Goal: Task Accomplishment & Management: Complete application form

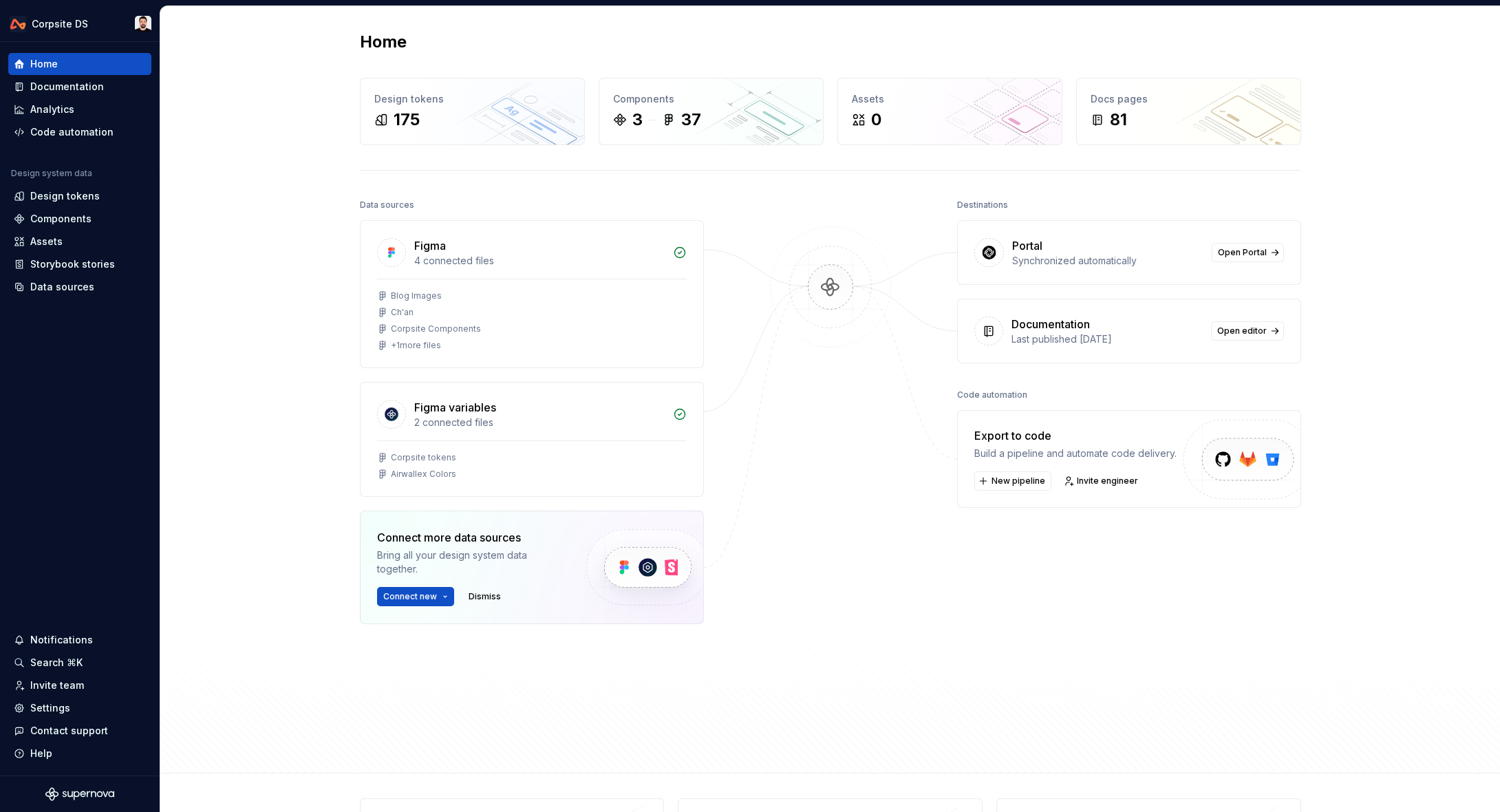
click at [1467, 76] on div "Home Design tokens 175 Components 3 37 Assets 0 Docs pages 81 Data sources Figm…" at bounding box center [829, 389] width 1339 height 767
click at [220, 101] on div "Home Design tokens 175 Components 3 37 Assets 0 Docs pages 81 Data sources Figm…" at bounding box center [829, 389] width 1339 height 767
click at [72, 683] on div "Invite team" at bounding box center [57, 685] width 53 height 14
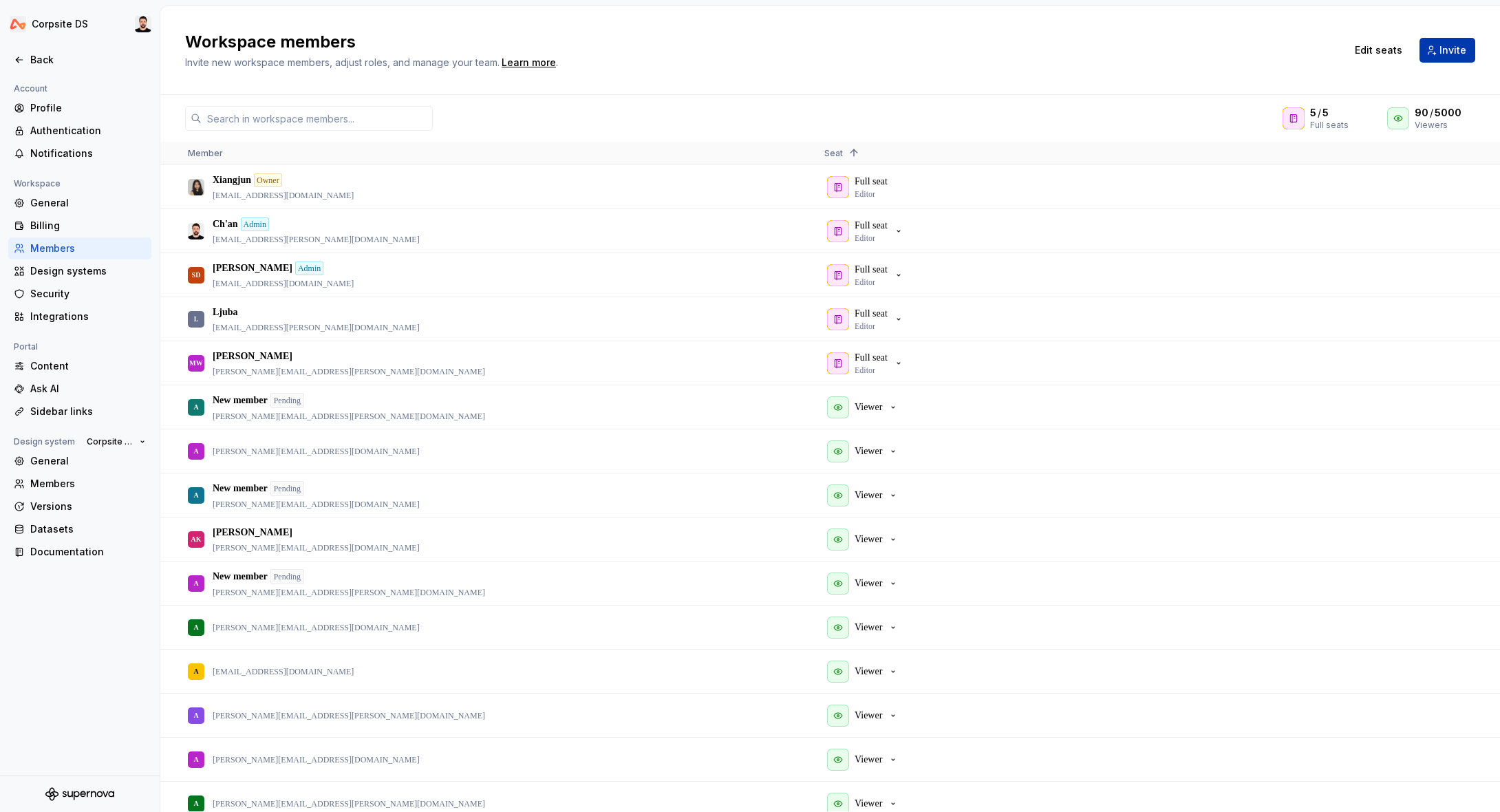
click at [1452, 47] on span "Invite" at bounding box center [1453, 50] width 27 height 14
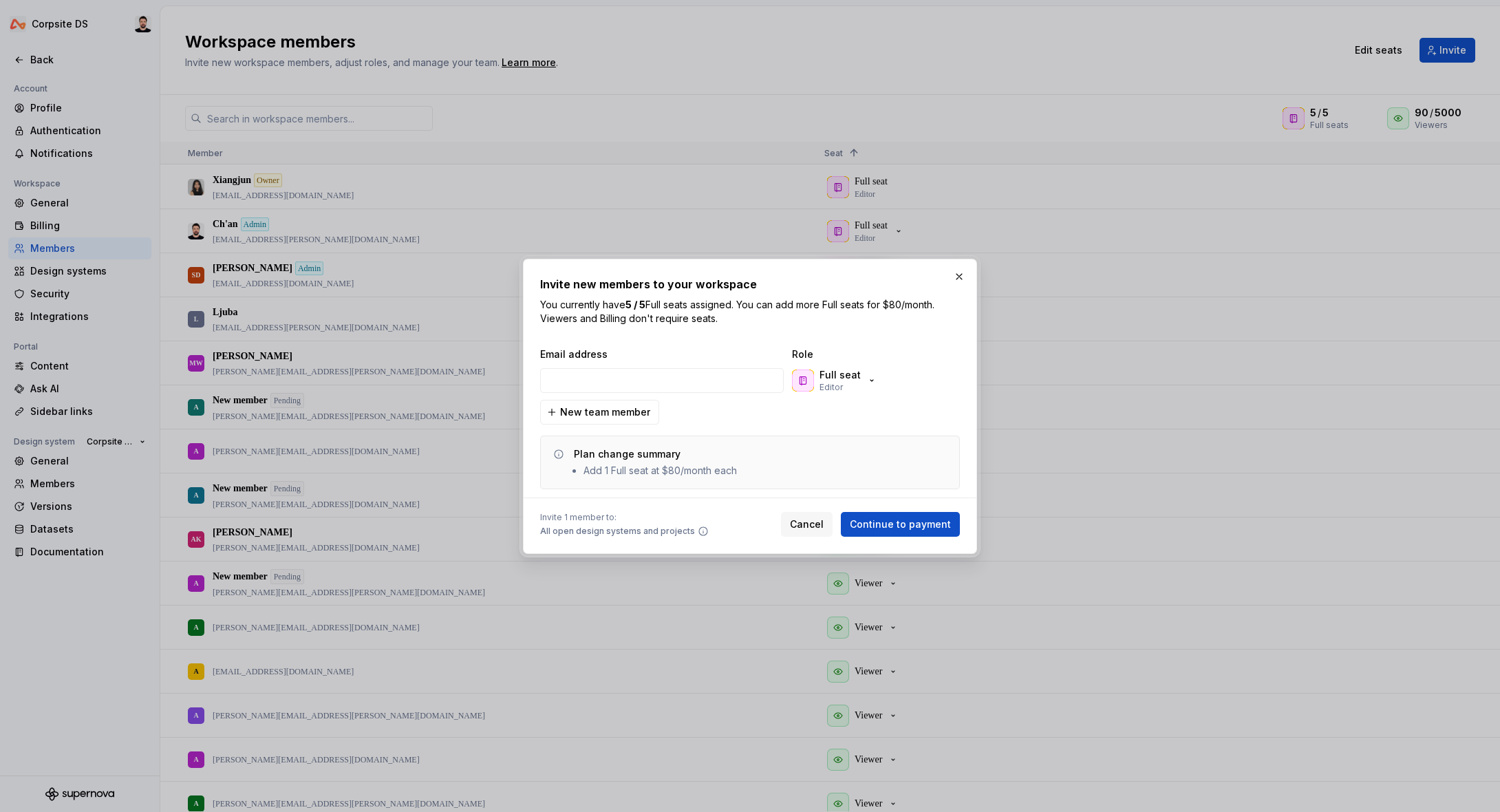
type input "[PERSON_NAME][EMAIL_ADDRESS][DOMAIN_NAME]"
click at [636, 418] on span "New team member" at bounding box center [605, 412] width 91 height 14
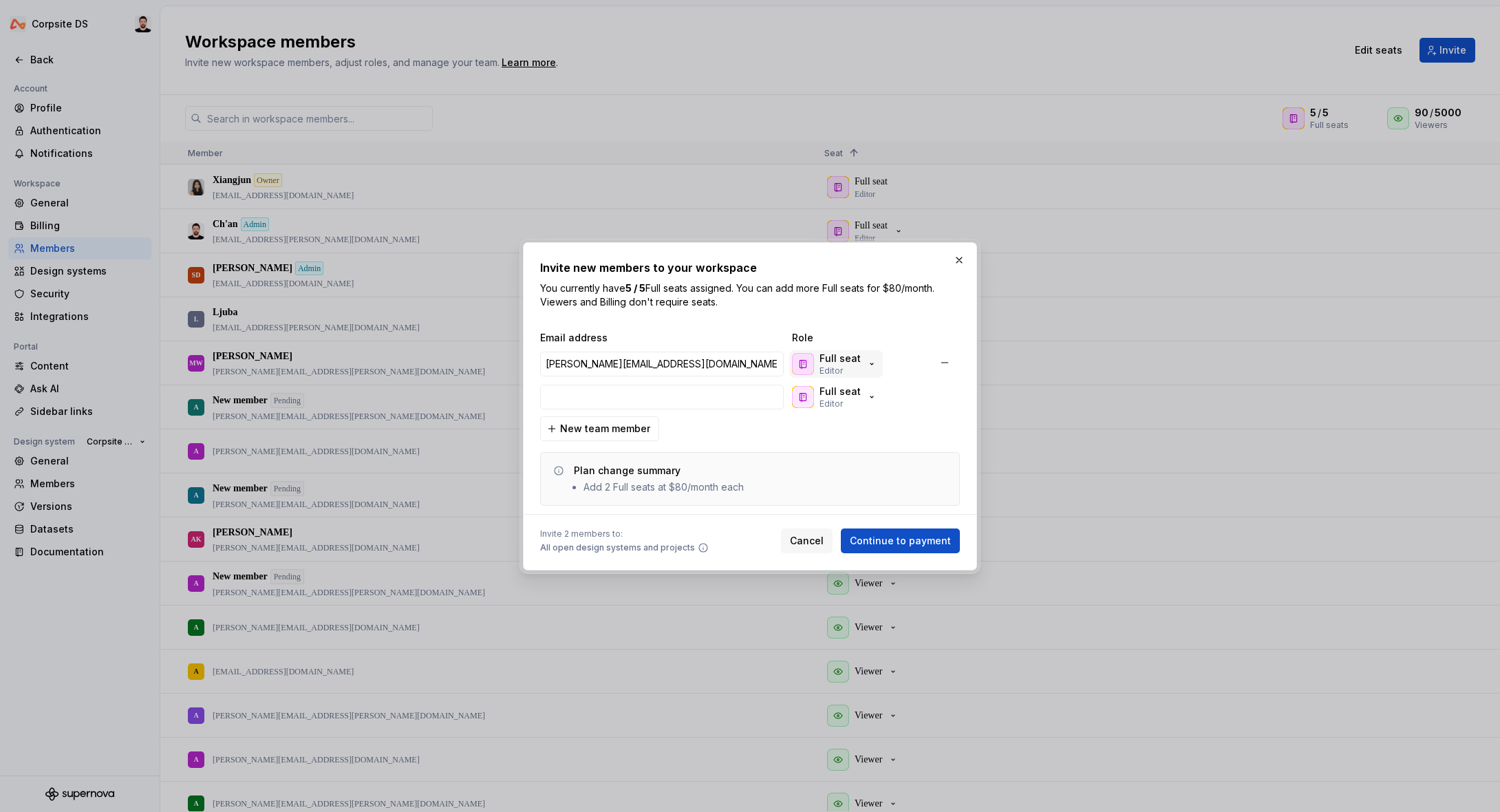
click at [868, 363] on icon "button" at bounding box center [871, 364] width 11 height 11
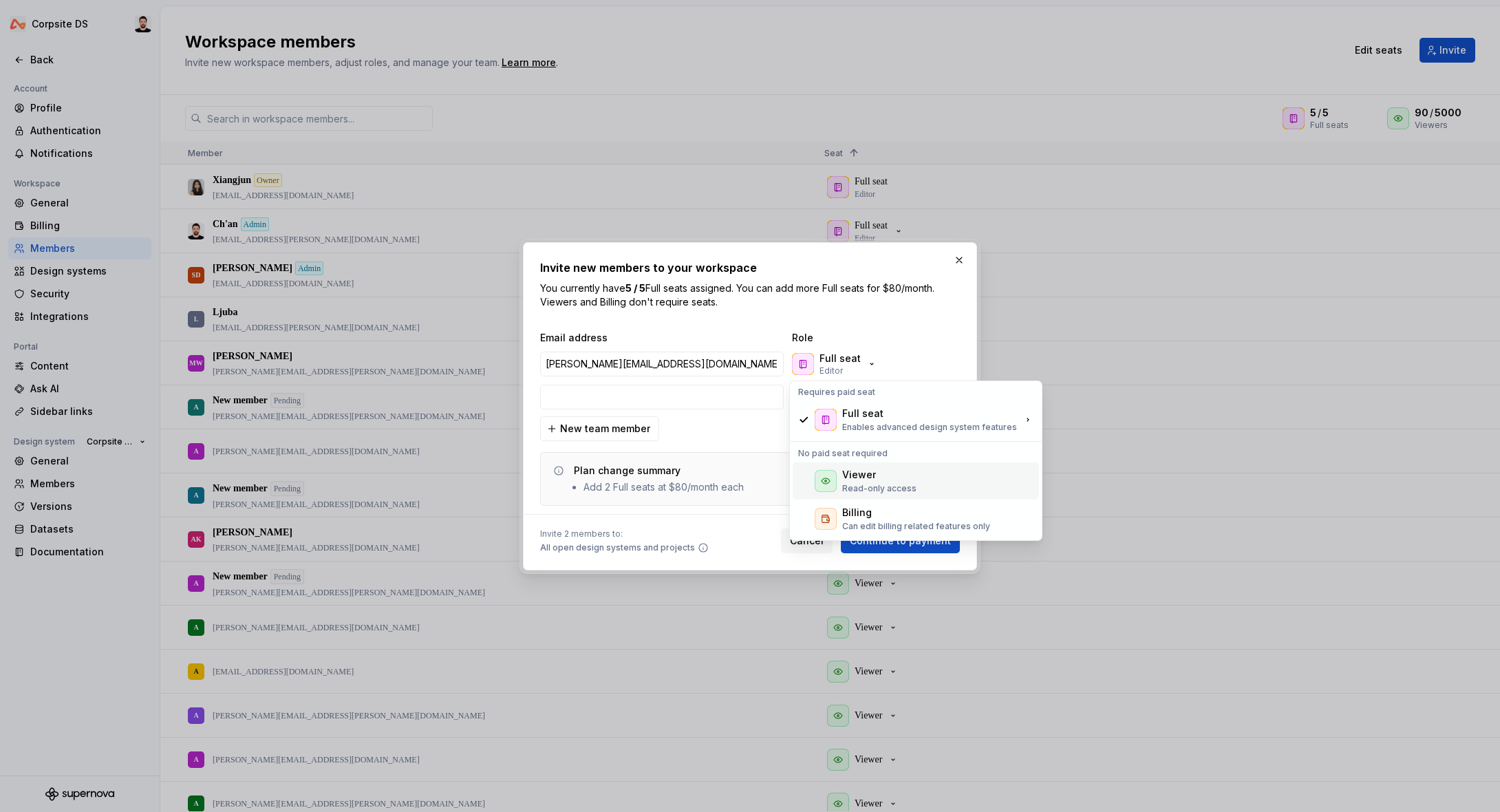
click at [871, 485] on p "Read-only access" at bounding box center [879, 488] width 74 height 11
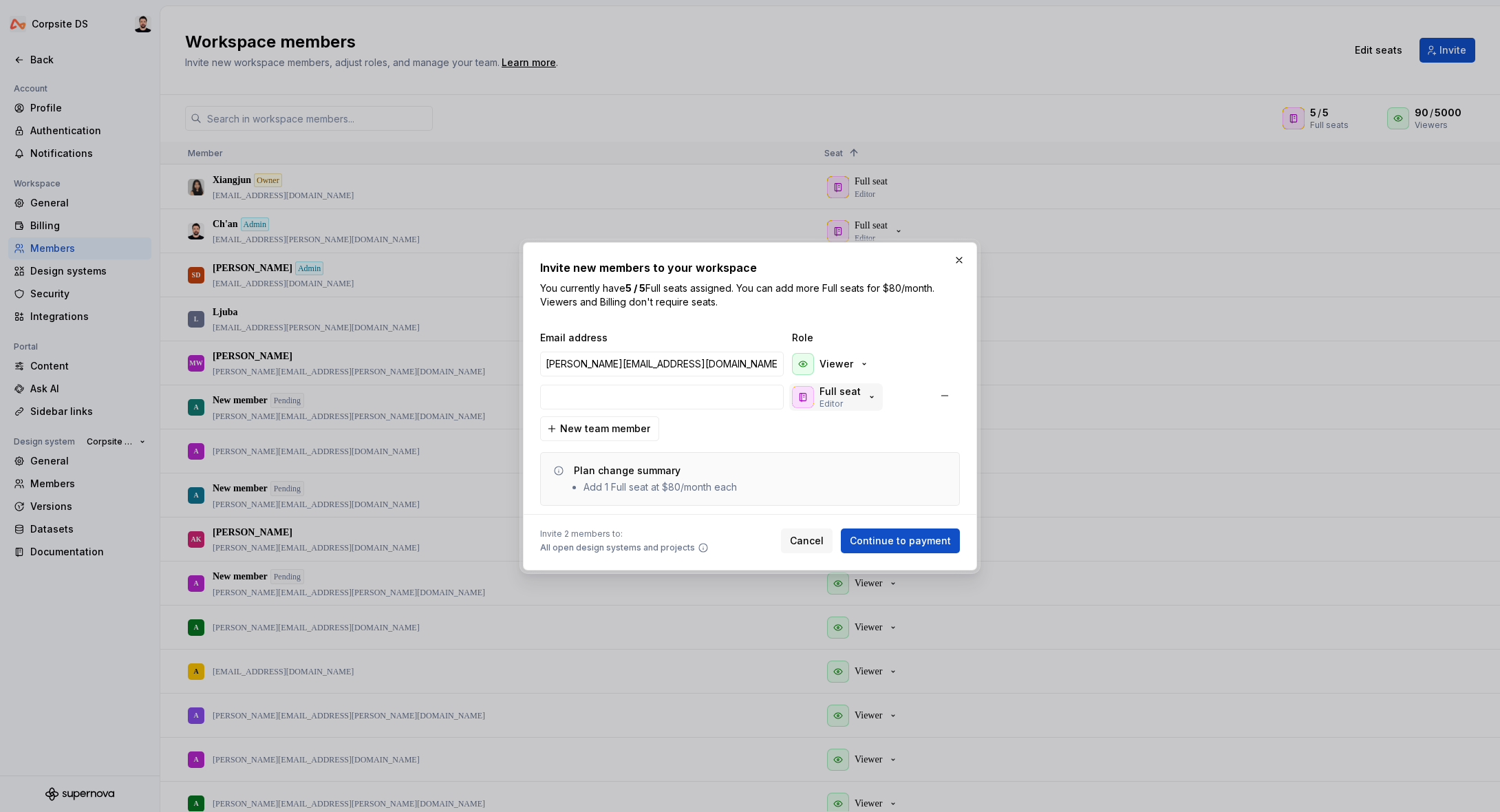
click at [866, 401] on icon "button" at bounding box center [871, 397] width 11 height 11
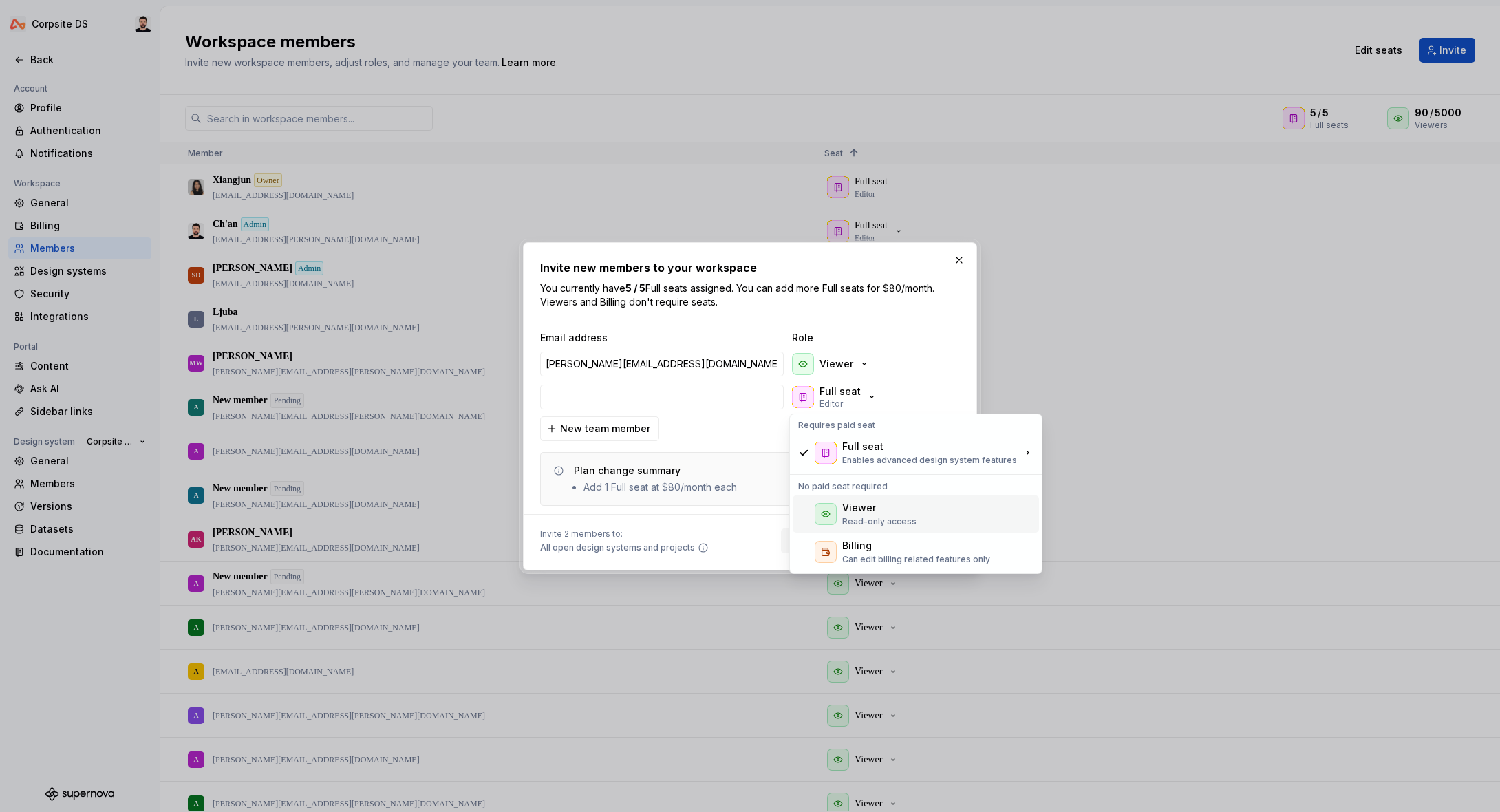
click at [855, 510] on div "Viewer" at bounding box center [859, 508] width 34 height 14
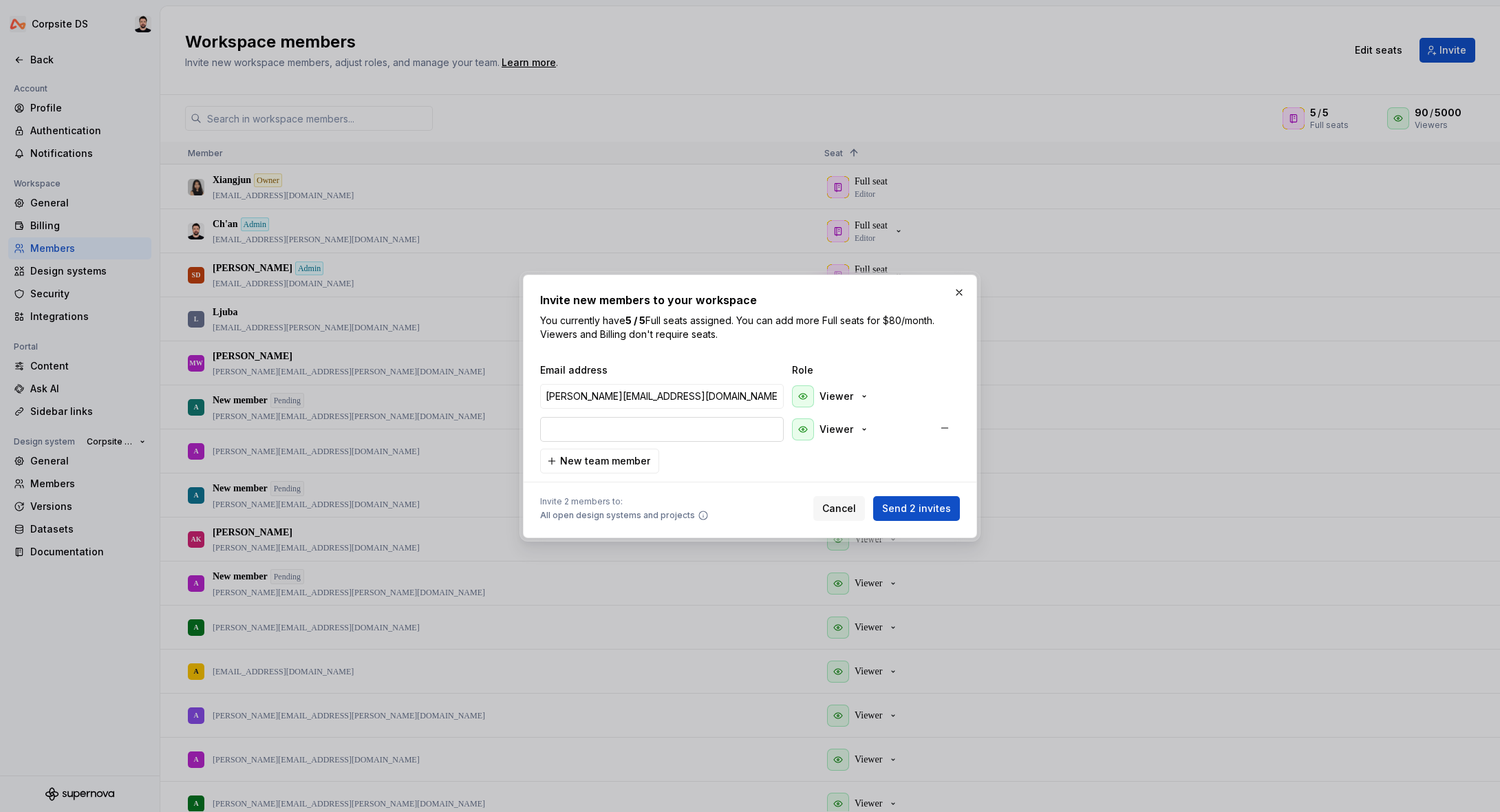
click at [709, 426] on input "email" at bounding box center [662, 429] width 244 height 25
paste input "[PERSON_NAME][EMAIL_ADDRESS][DOMAIN_NAME]"
type input "[PERSON_NAME][EMAIL_ADDRESS][DOMAIN_NAME]"
click at [628, 462] on span "New team member" at bounding box center [605, 461] width 91 height 14
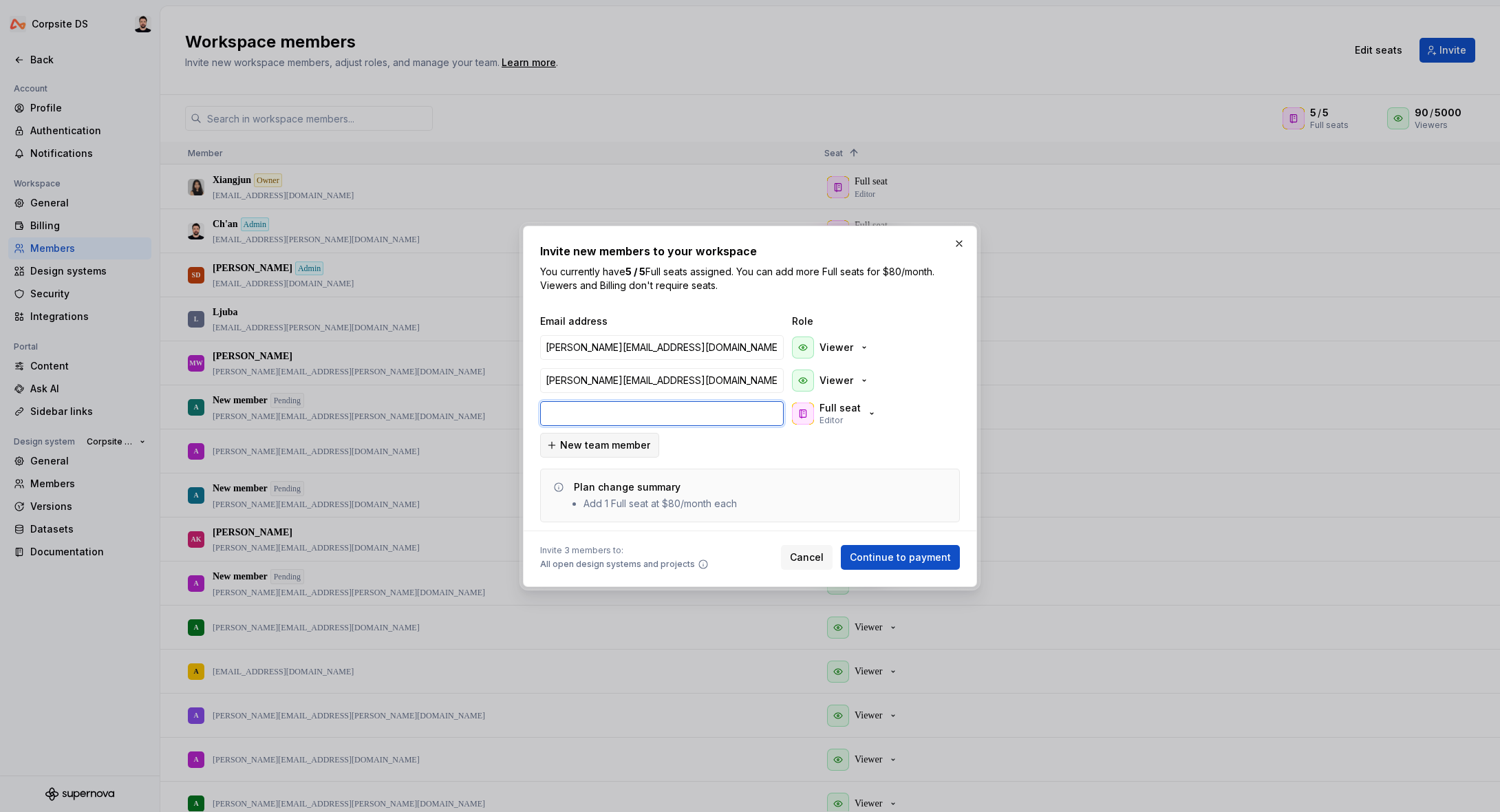
paste input "[EMAIL_ADDRESS][DOMAIN_NAME]"
type input "[EMAIL_ADDRESS][DOMAIN_NAME]"
click at [831, 414] on p "Editor" at bounding box center [832, 420] width 24 height 11
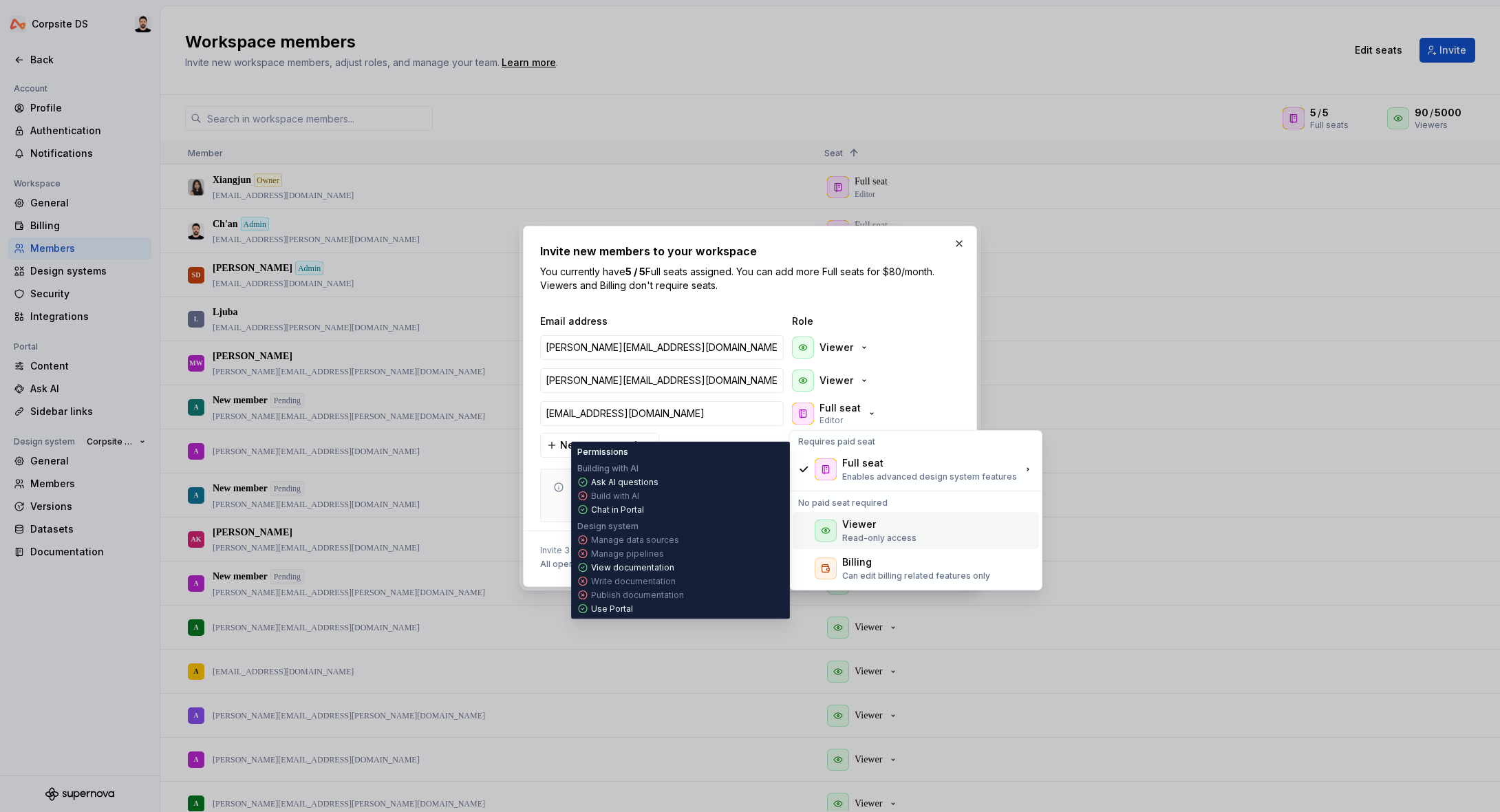
click at [831, 521] on div at bounding box center [826, 530] width 22 height 22
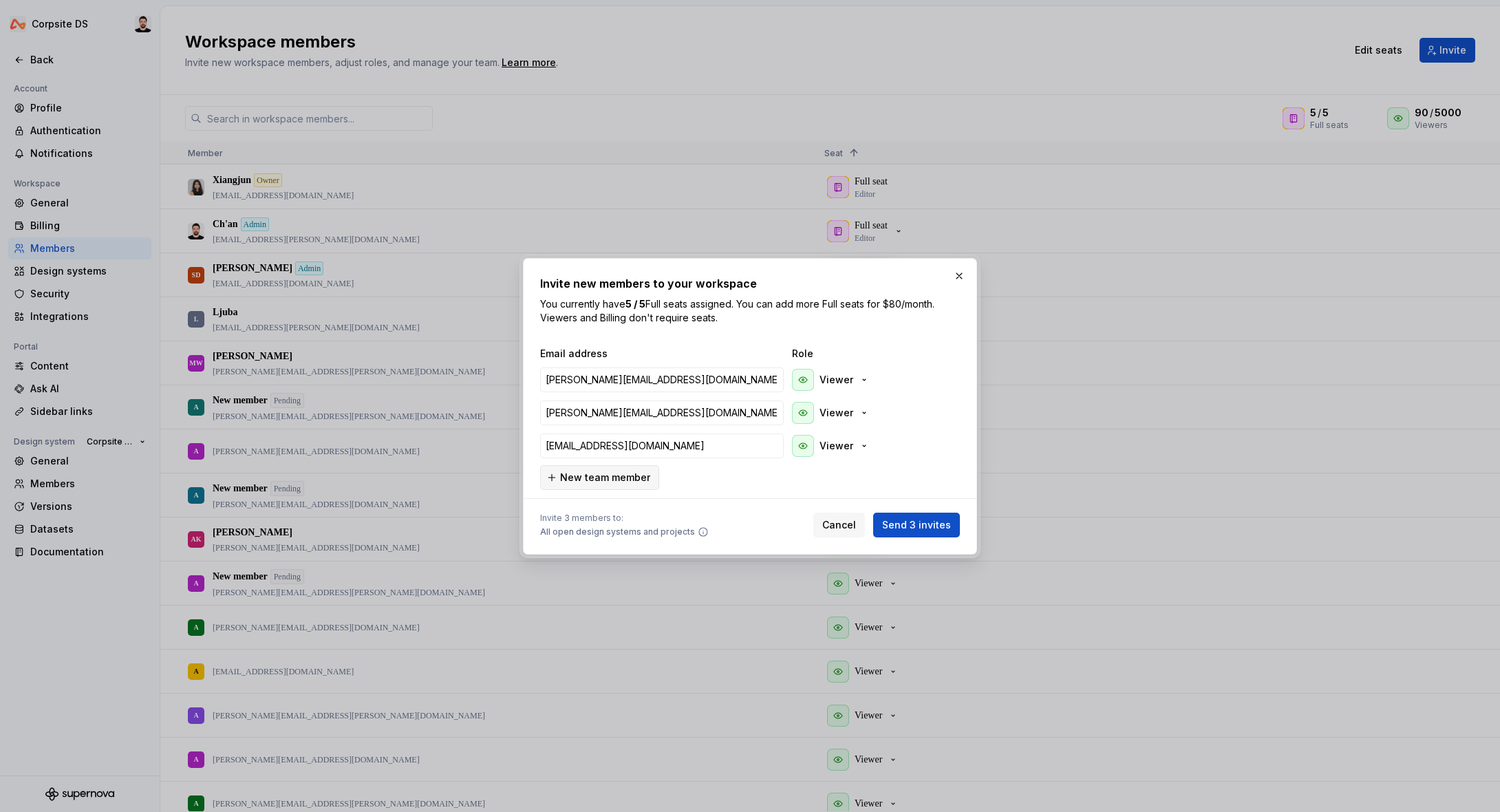
click at [643, 475] on span "New team member" at bounding box center [605, 477] width 91 height 14
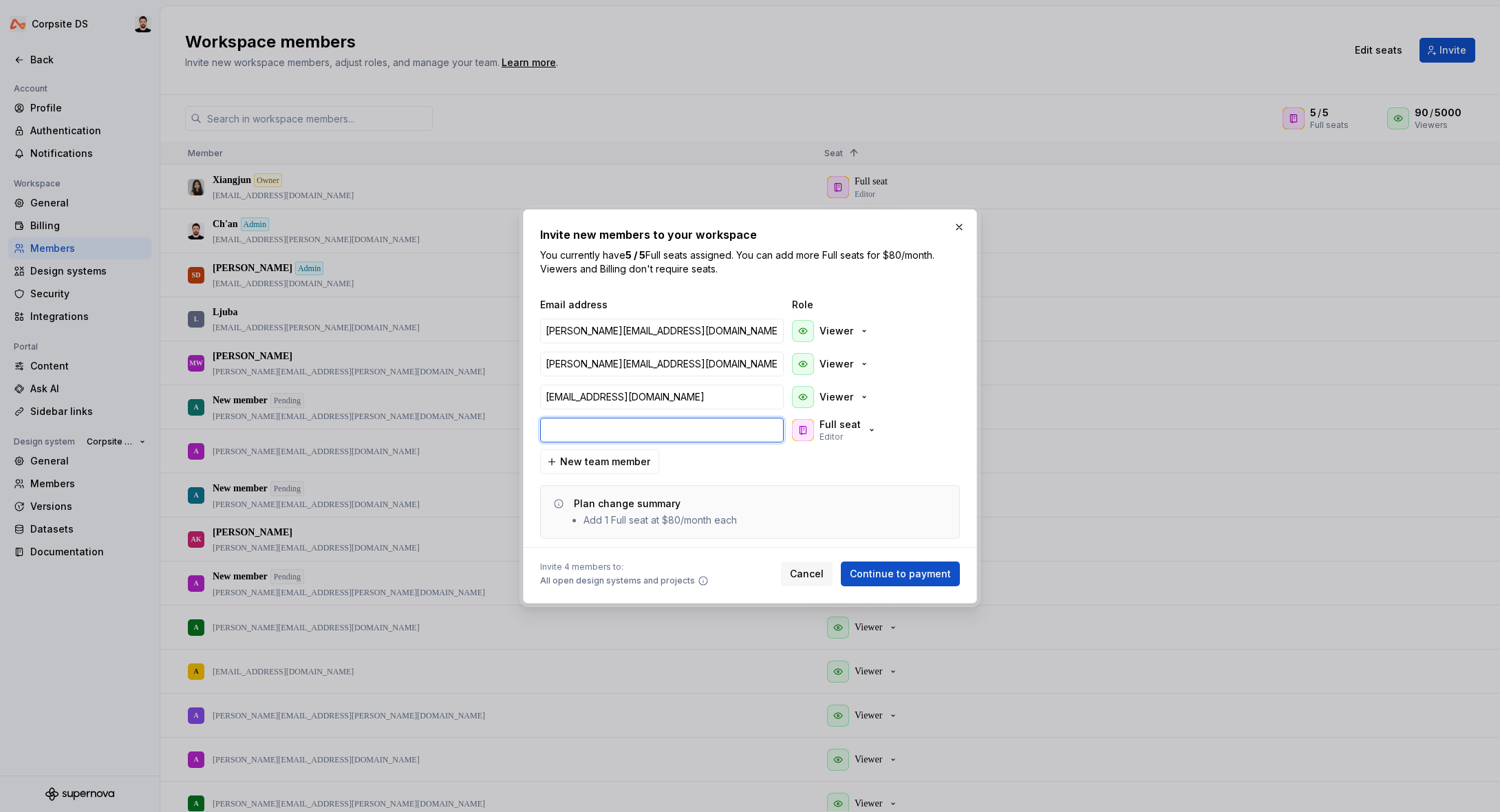
paste input "[EMAIL_ADDRESS][DOMAIN_NAME]"
type input "[EMAIL_ADDRESS][DOMAIN_NAME]"
click at [842, 432] on p "Editor" at bounding box center [832, 436] width 24 height 11
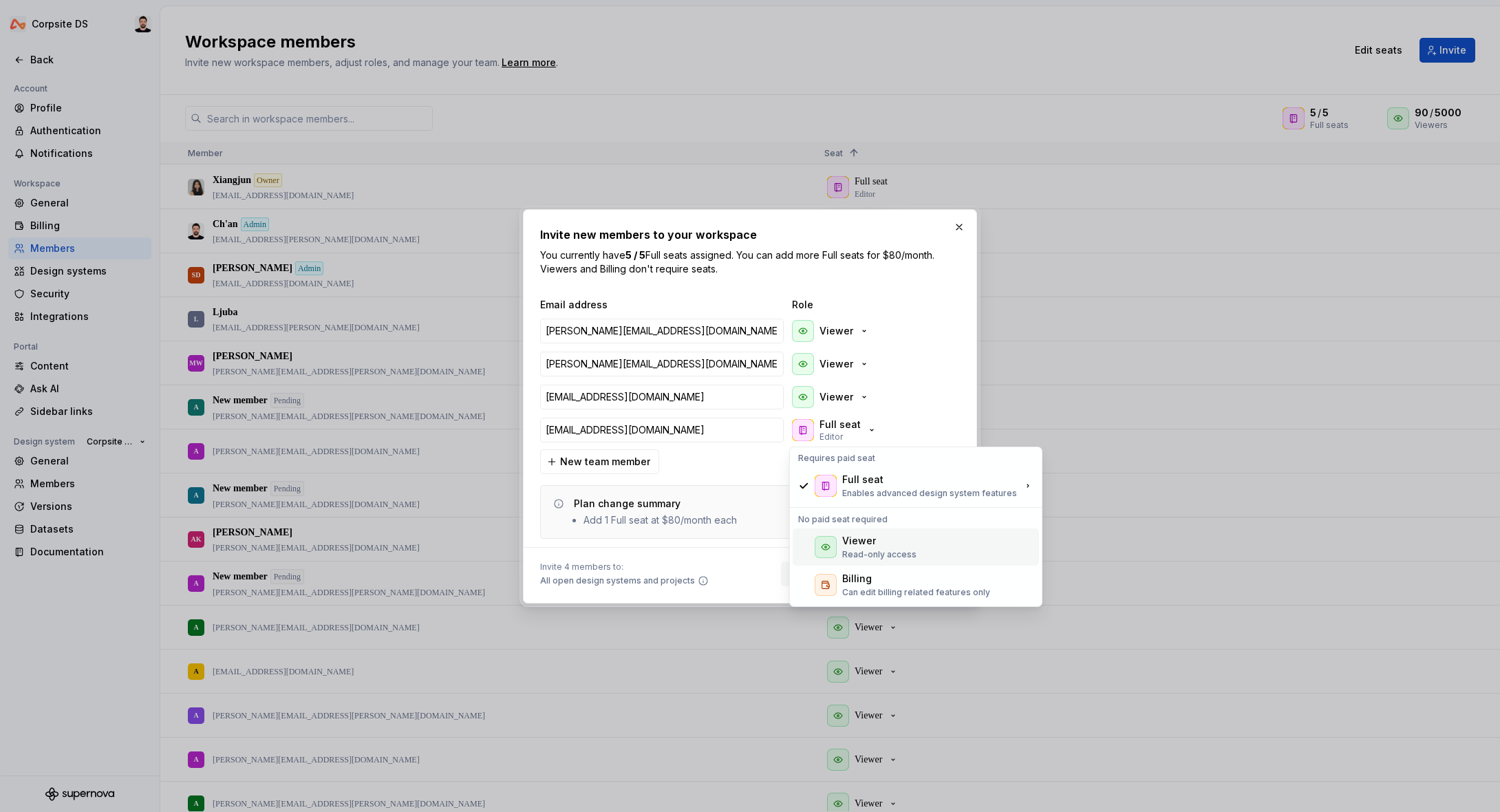
click at [849, 547] on div "Viewer Read-only access" at bounding box center [879, 546] width 74 height 26
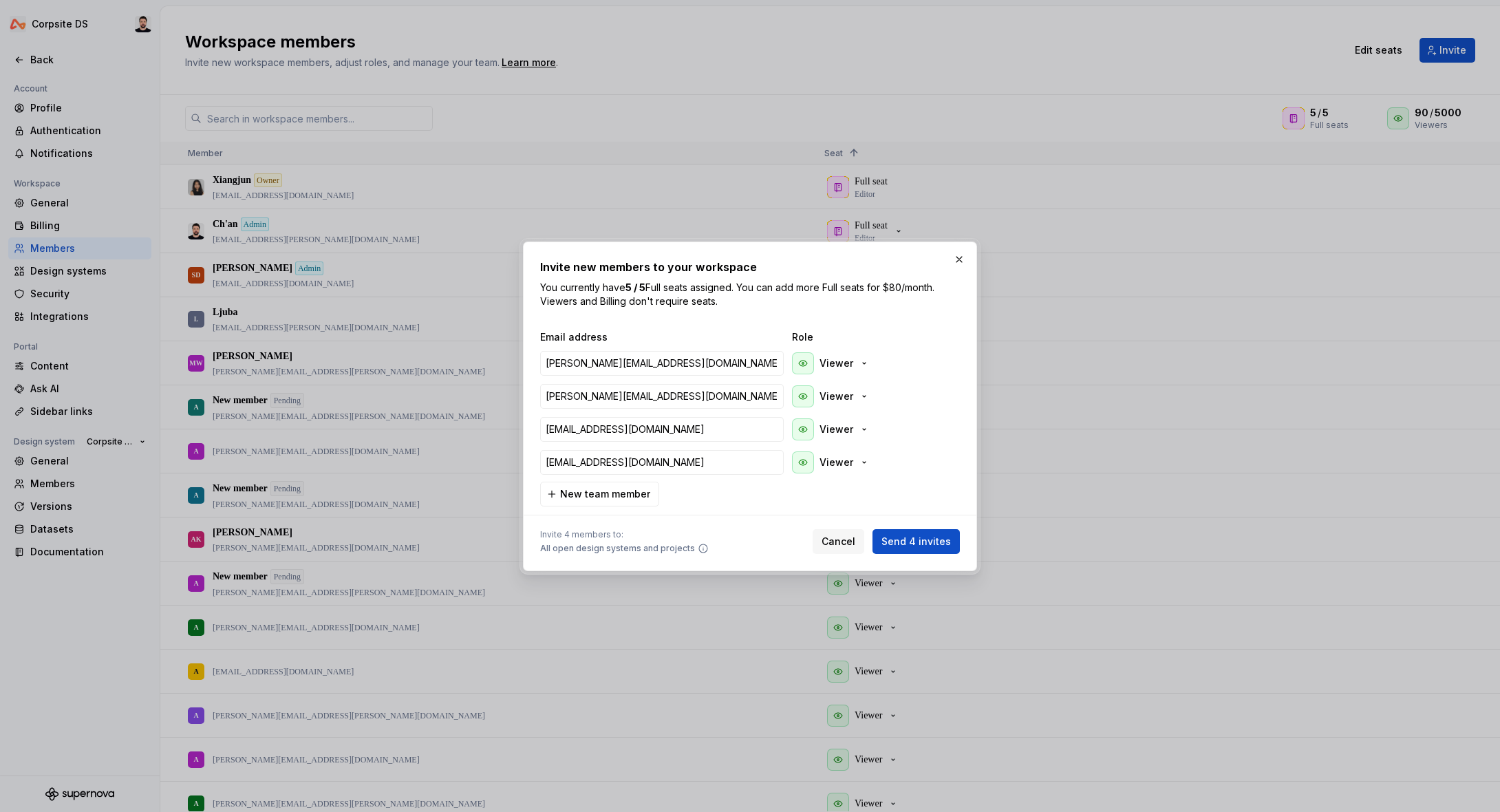
click at [640, 495] on span "New team member" at bounding box center [605, 494] width 91 height 14
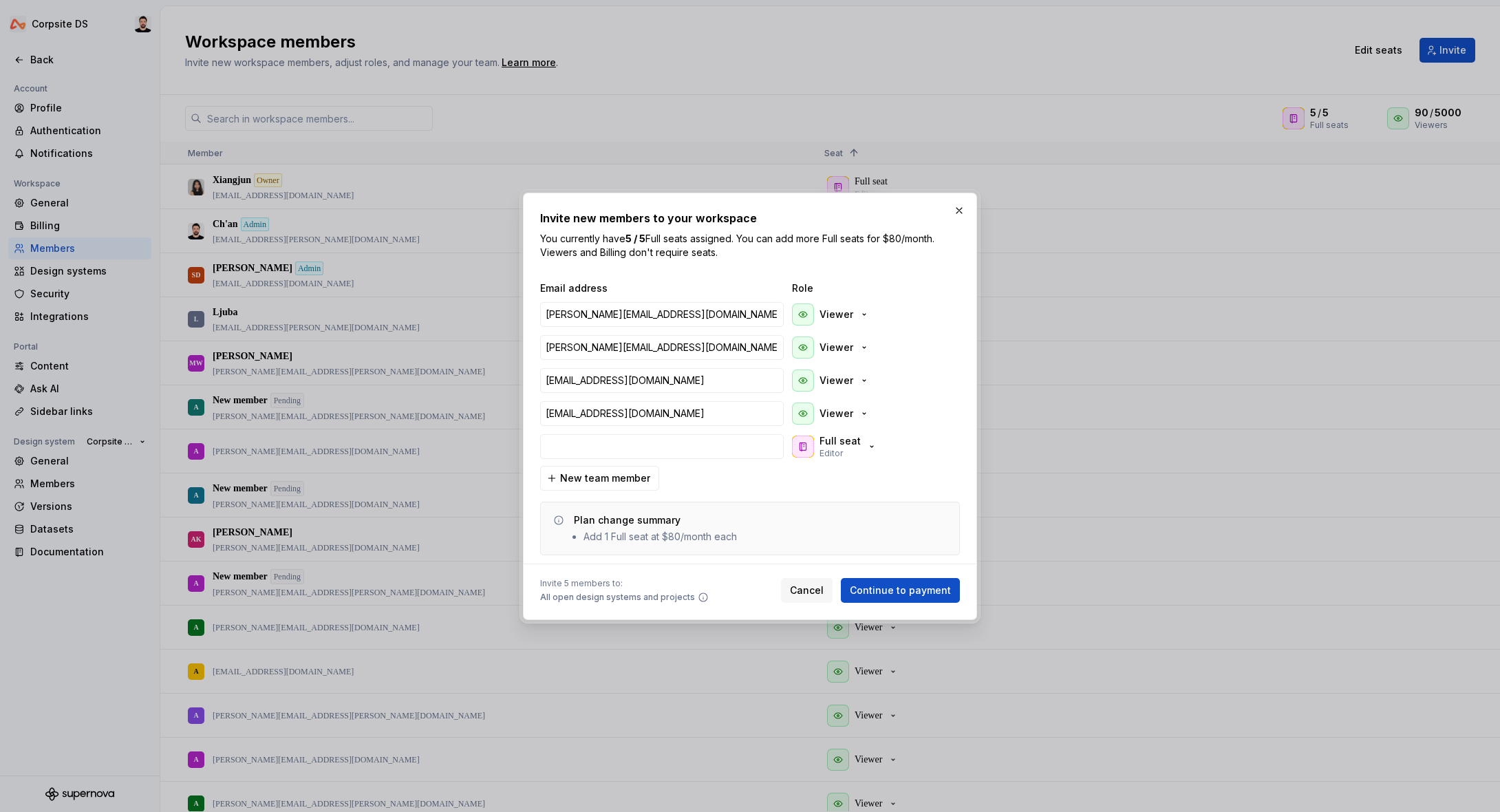
type input "[EMAIL_ADDRESS][DOMAIN_NAME]"
click at [853, 442] on p "Full seat" at bounding box center [840, 441] width 41 height 14
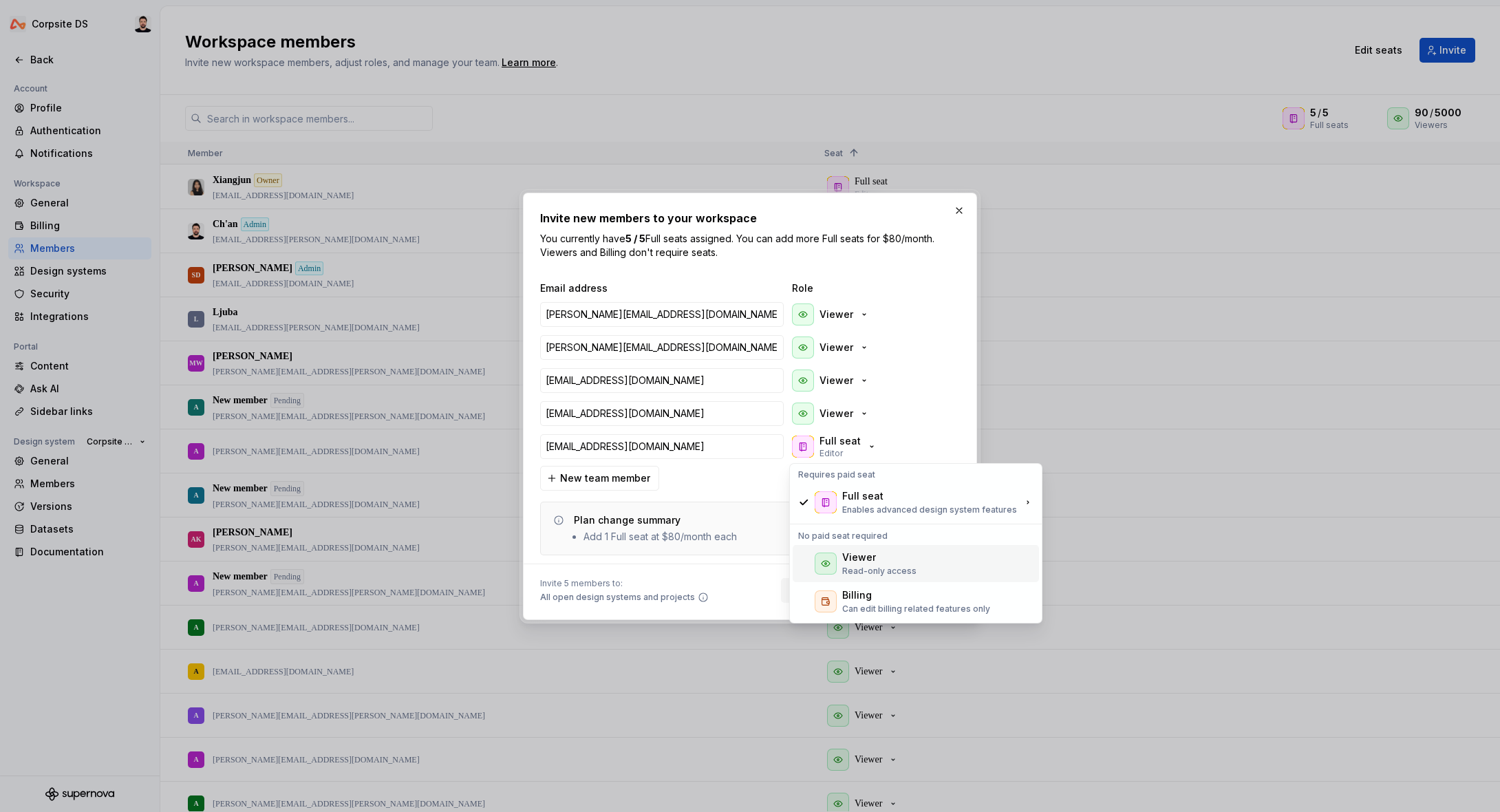
click at [849, 560] on div "Viewer" at bounding box center [859, 557] width 34 height 14
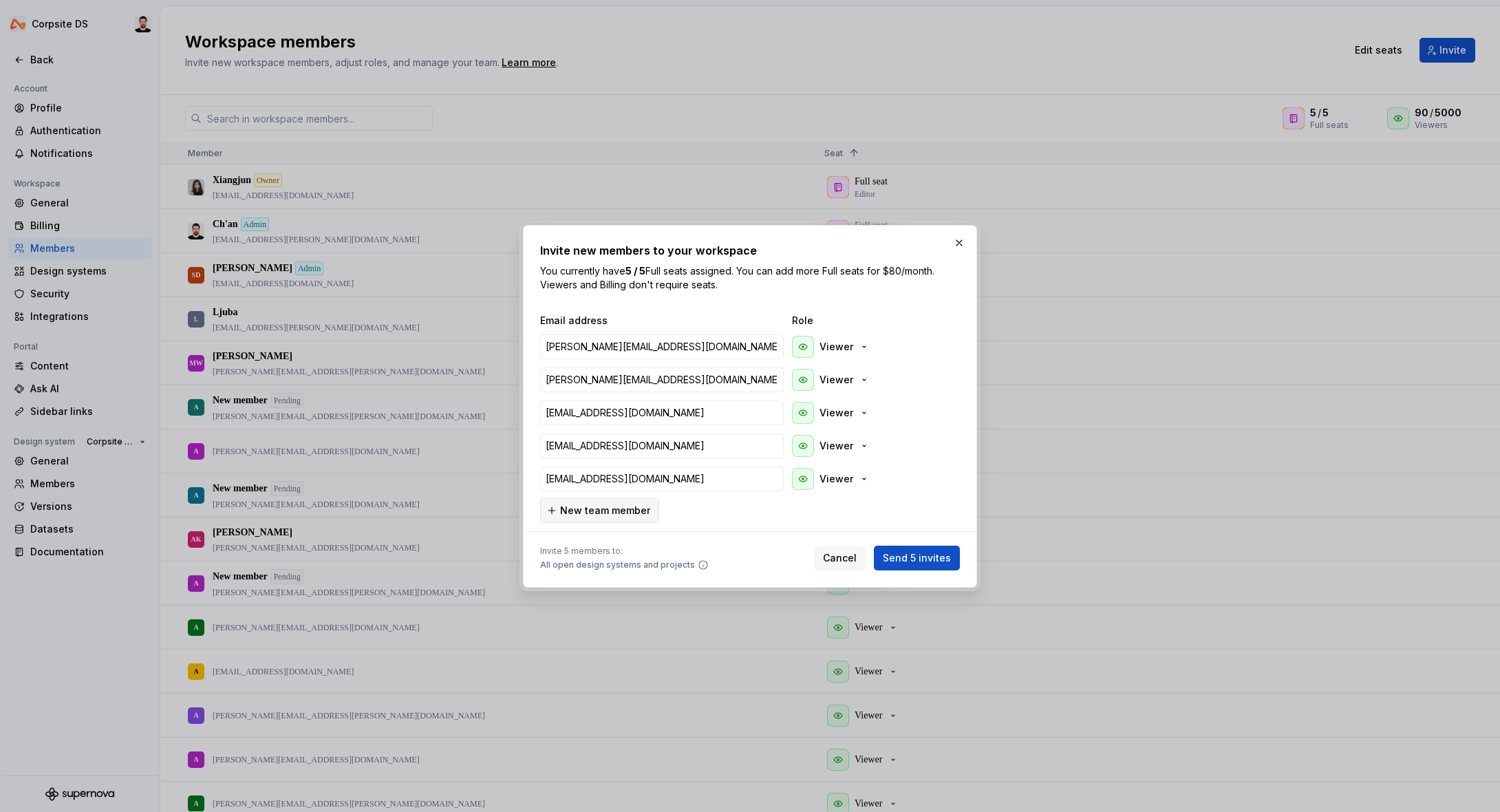
click at [588, 507] on span "New team member" at bounding box center [605, 510] width 91 height 14
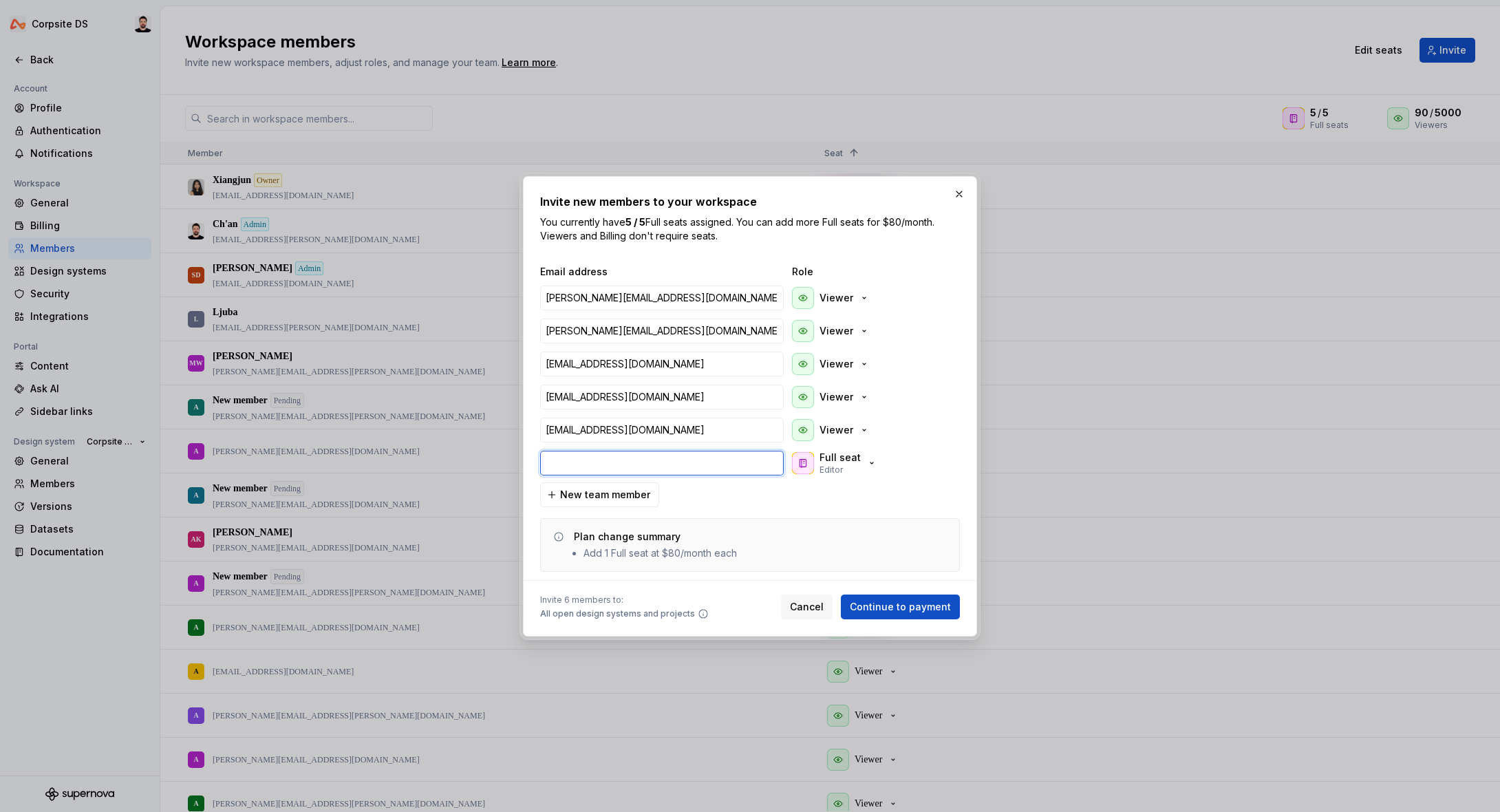
paste input "[EMAIL_ADDRESS][DOMAIN_NAME]"
type input "[EMAIL_ADDRESS][DOMAIN_NAME]"
click at [833, 461] on p "Full seat" at bounding box center [840, 458] width 41 height 14
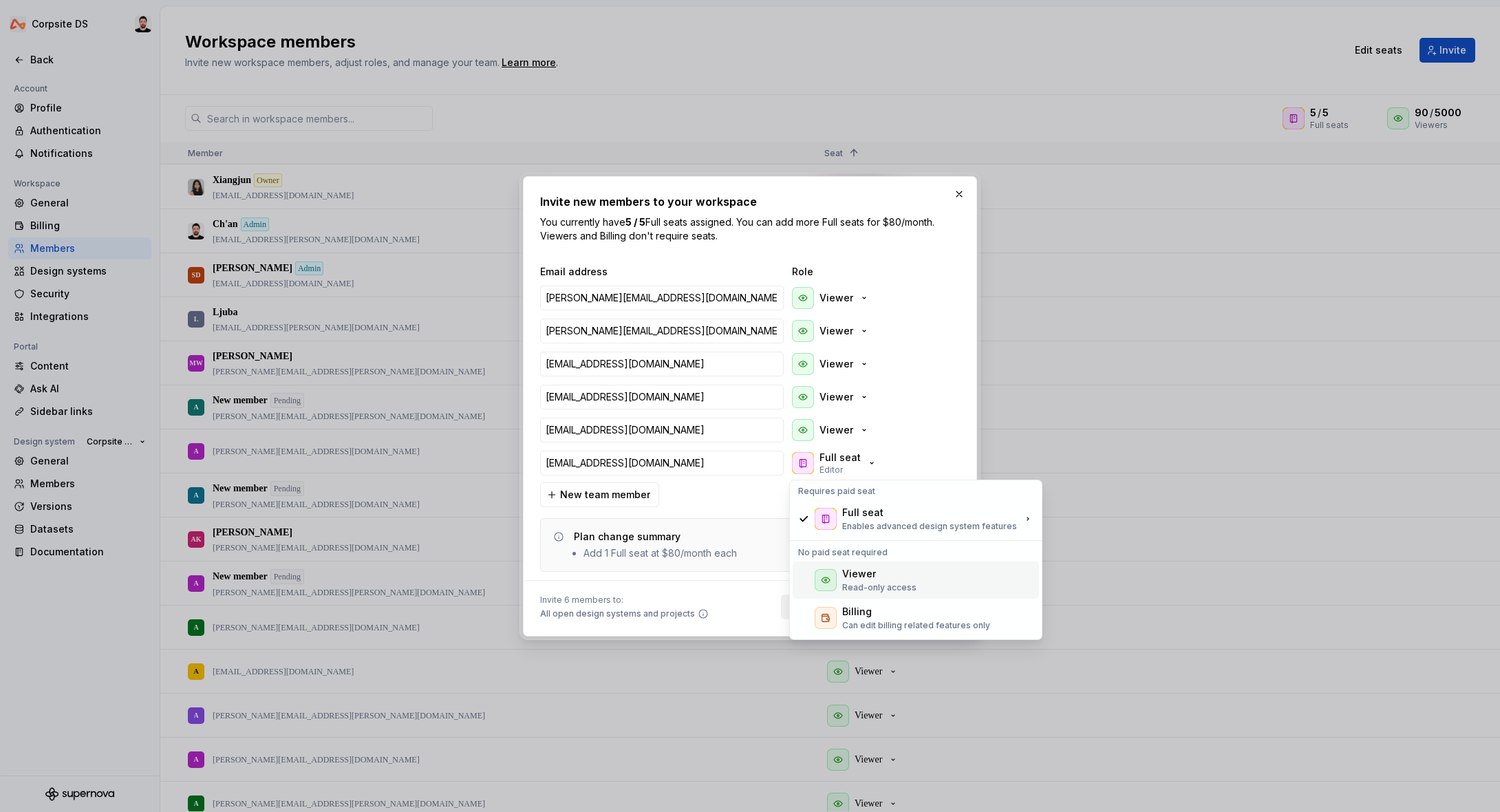
click at [840, 572] on div "Viewer Read-only access" at bounding box center [915, 580] width 246 height 37
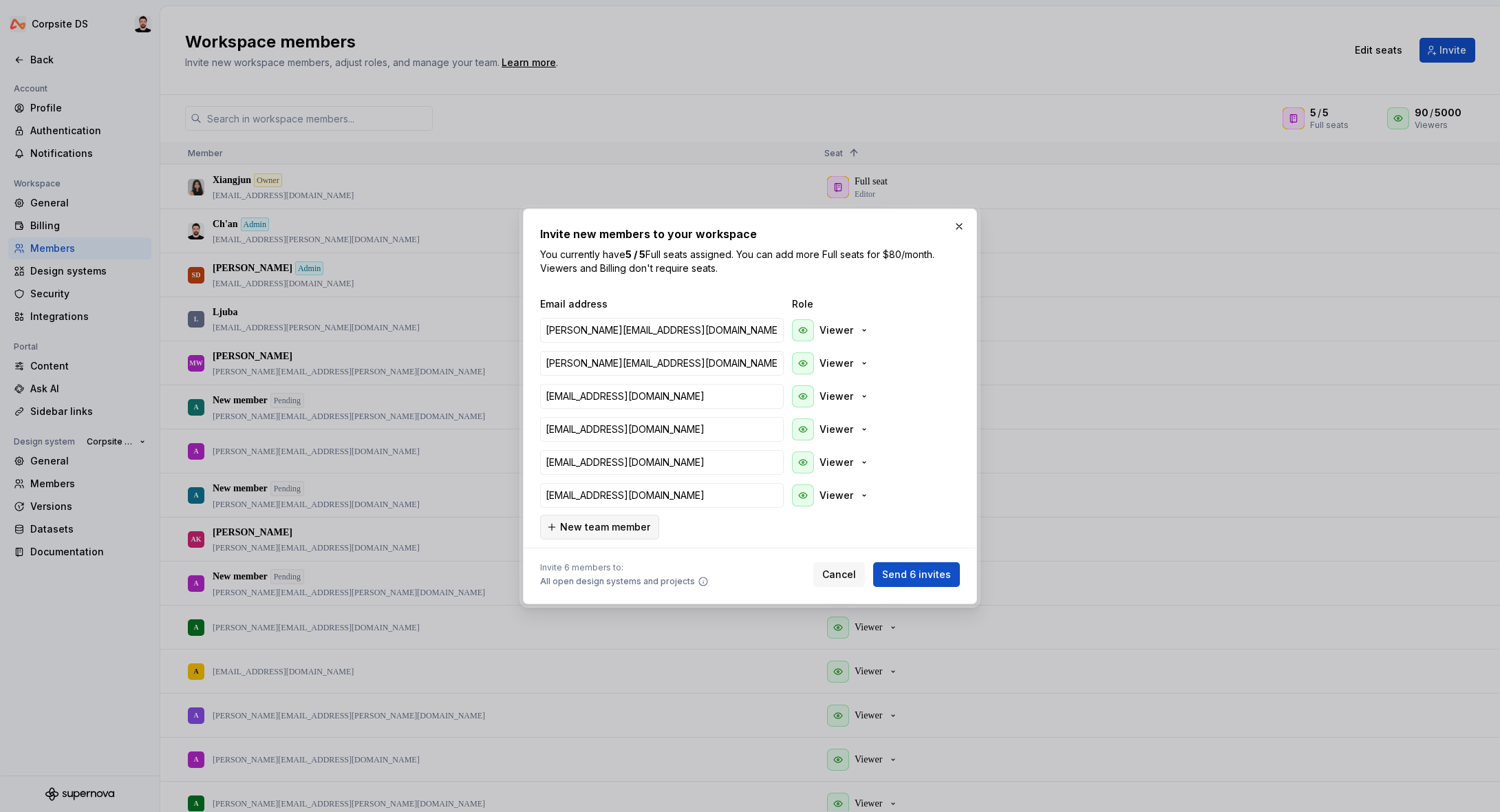
click at [591, 528] on span "New team member" at bounding box center [605, 527] width 91 height 14
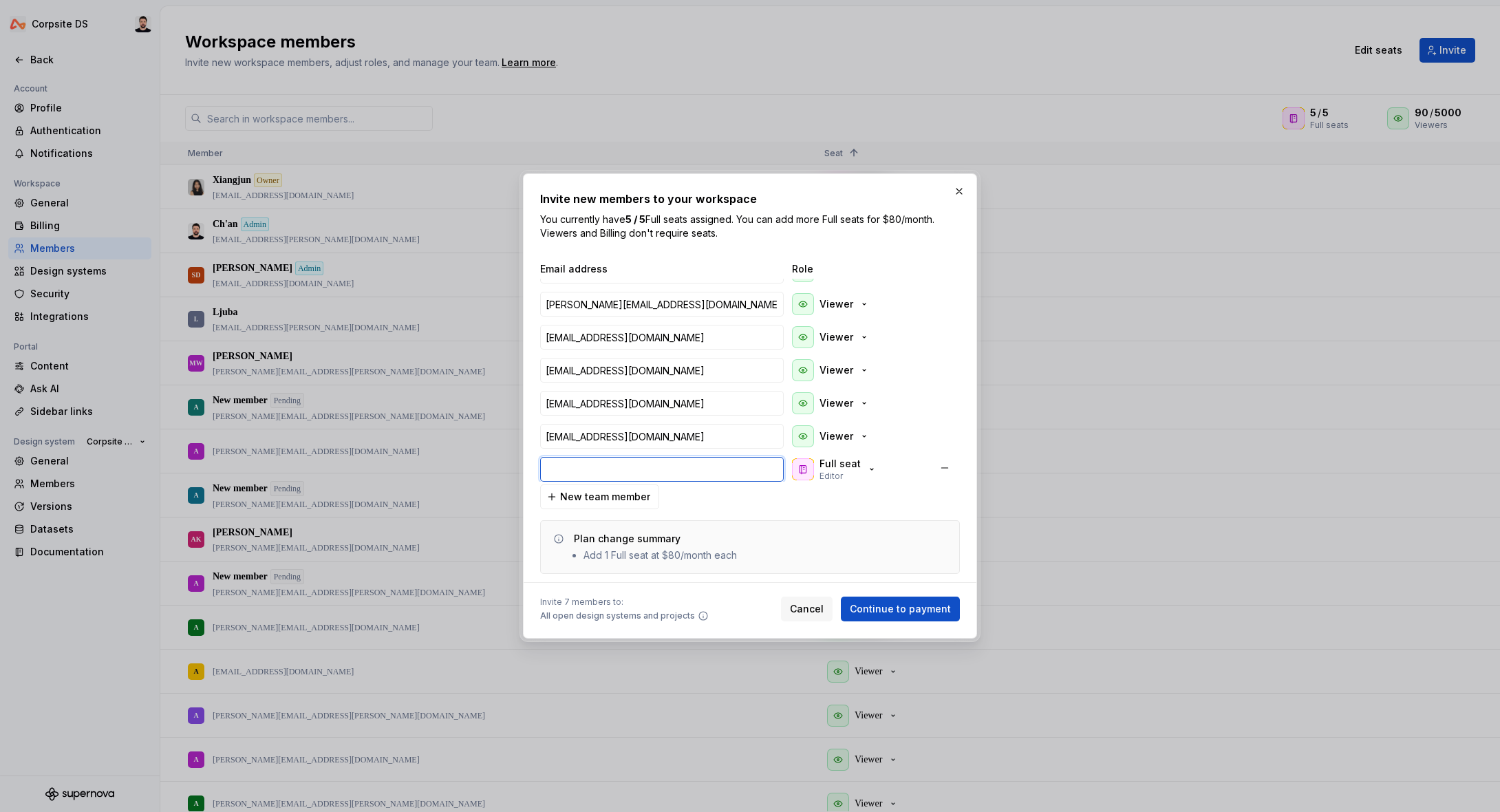
paste input "[PERSON_NAME][EMAIL_ADDRESS][DOMAIN_NAME]"
type input "[PERSON_NAME][EMAIL_ADDRESS][DOMAIN_NAME]"
click at [832, 465] on p "Full seat" at bounding box center [840, 464] width 41 height 14
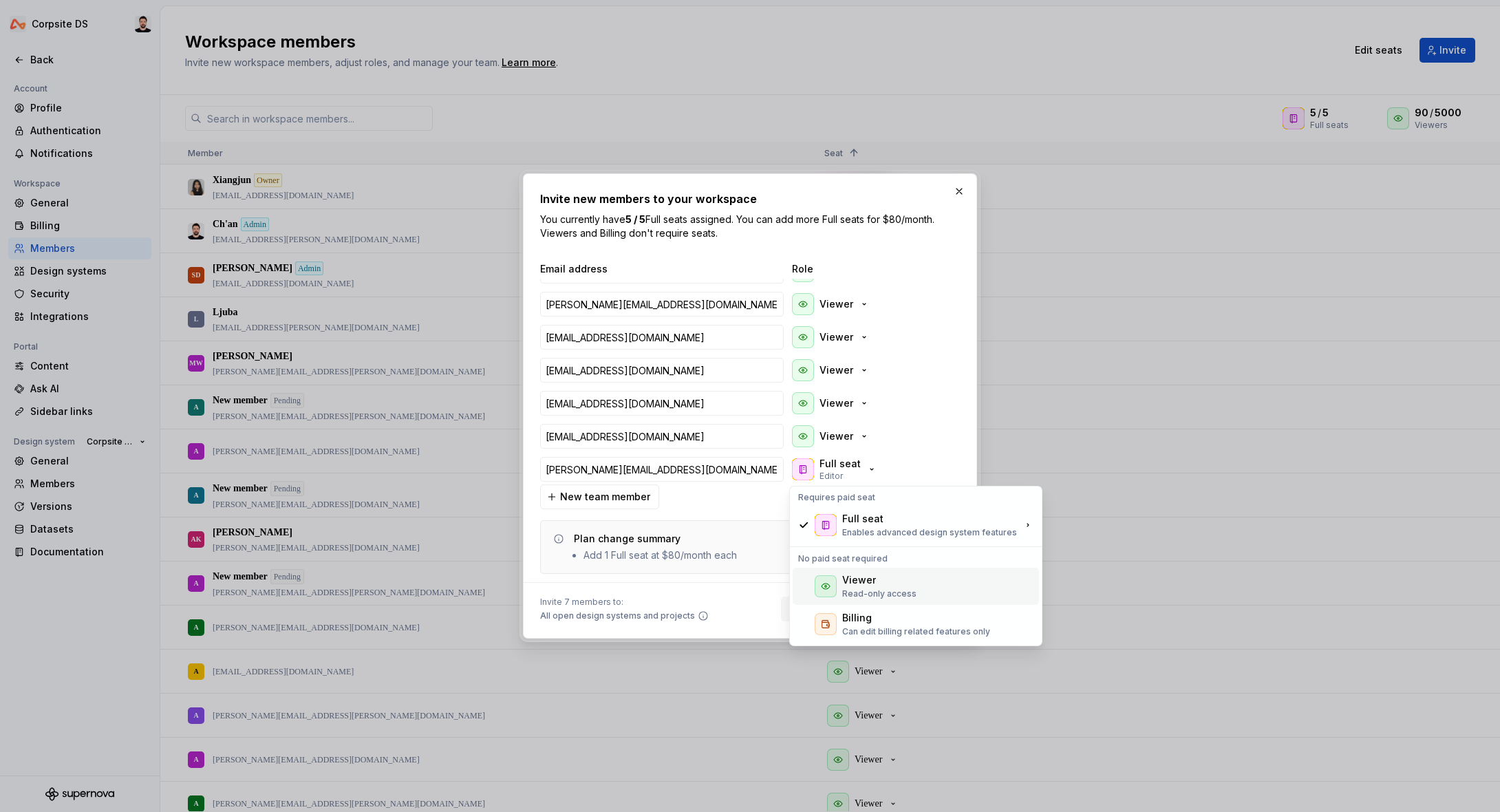
drag, startPoint x: 859, startPoint y: 580, endPoint x: 805, endPoint y: 524, distance: 77.8
click at [858, 580] on div "Viewer" at bounding box center [859, 579] width 34 height 14
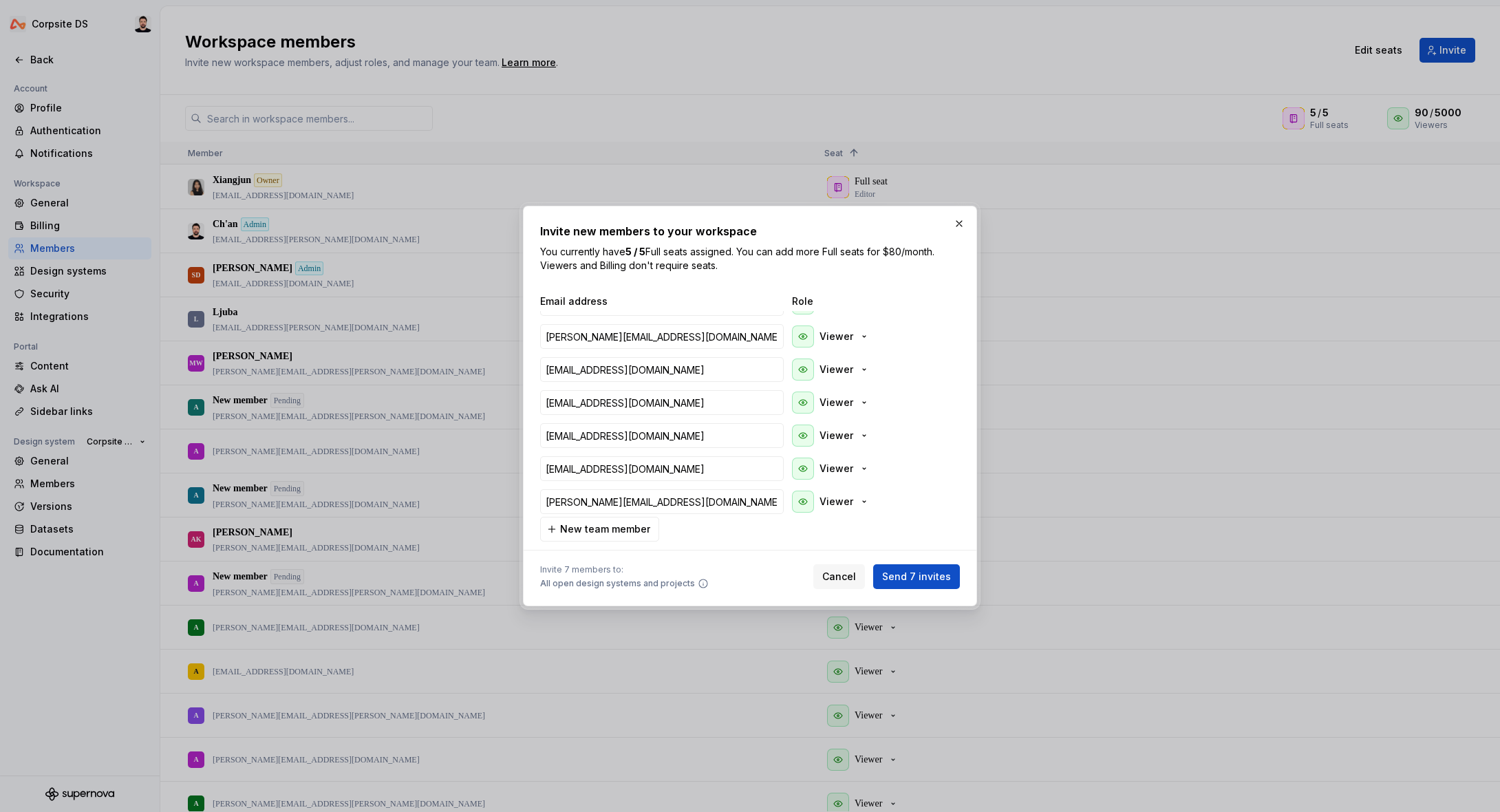
click at [920, 576] on span "Send 7 invites" at bounding box center [916, 576] width 69 height 14
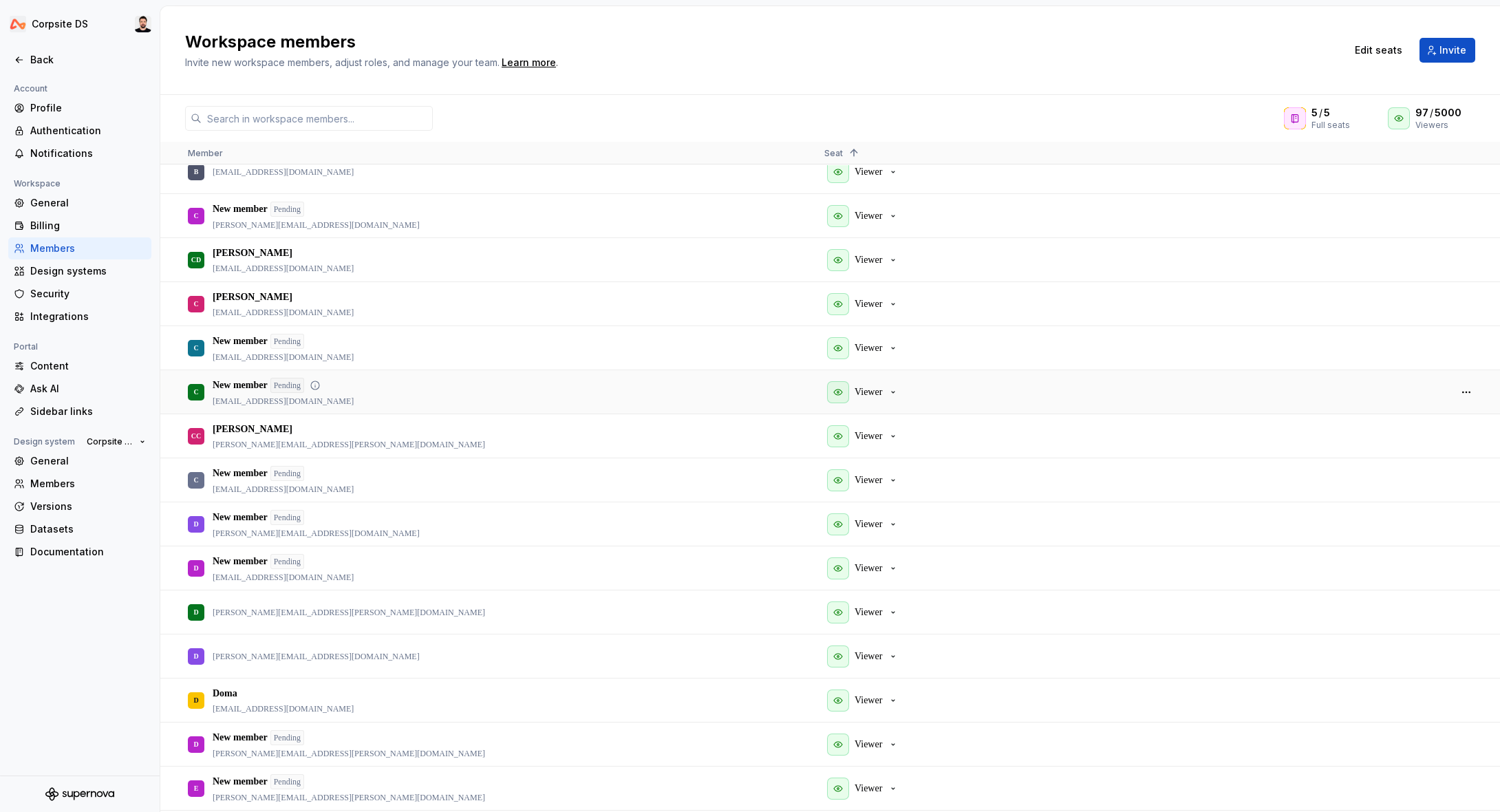
scroll to position [0, 0]
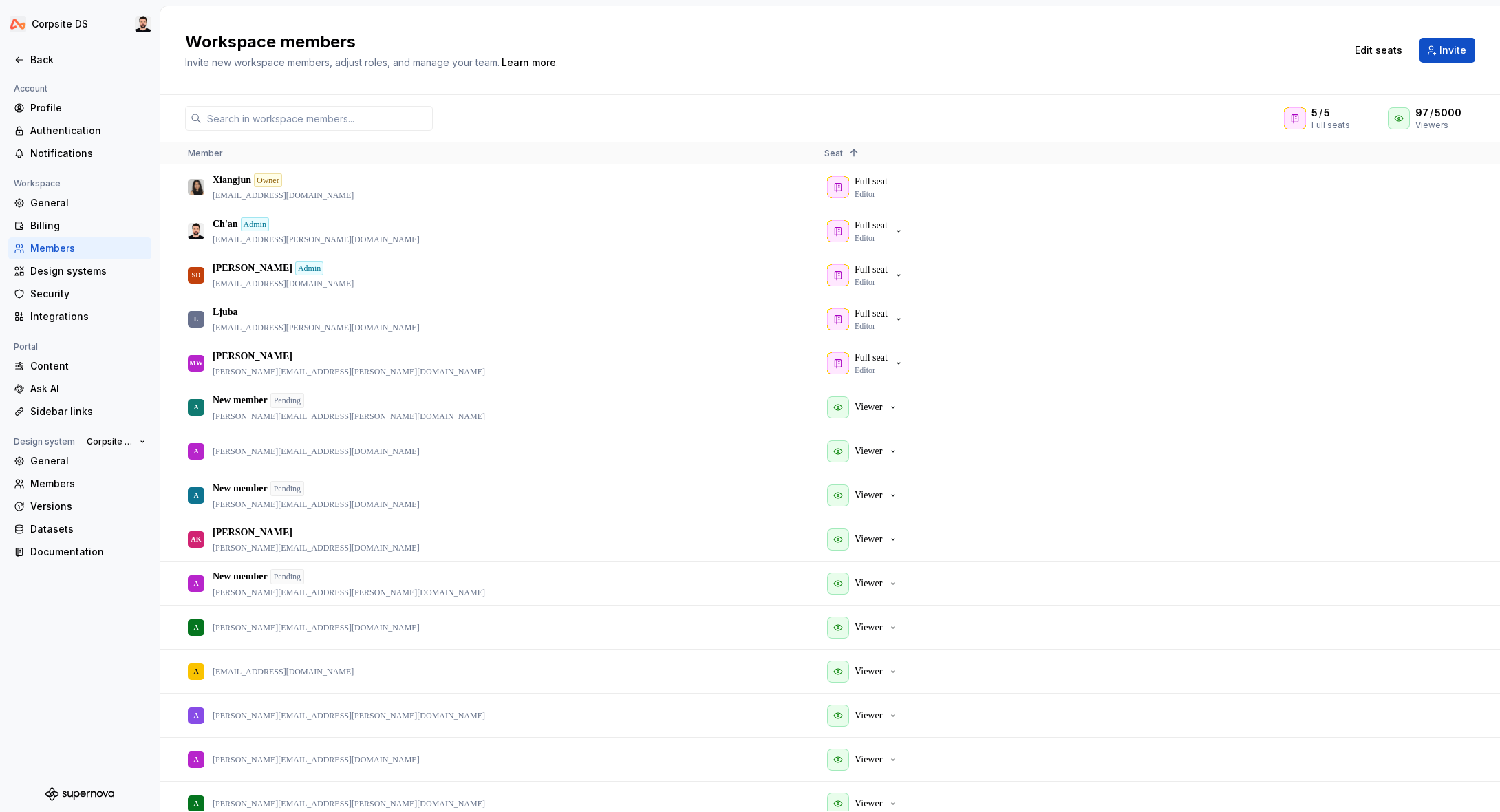
click at [794, 72] on div "Workspace members Invite new workspace members, adjust roles, and manage your t…" at bounding box center [829, 50] width 1339 height 89
